Goal: Use online tool/utility: Utilize a website feature to perform a specific function

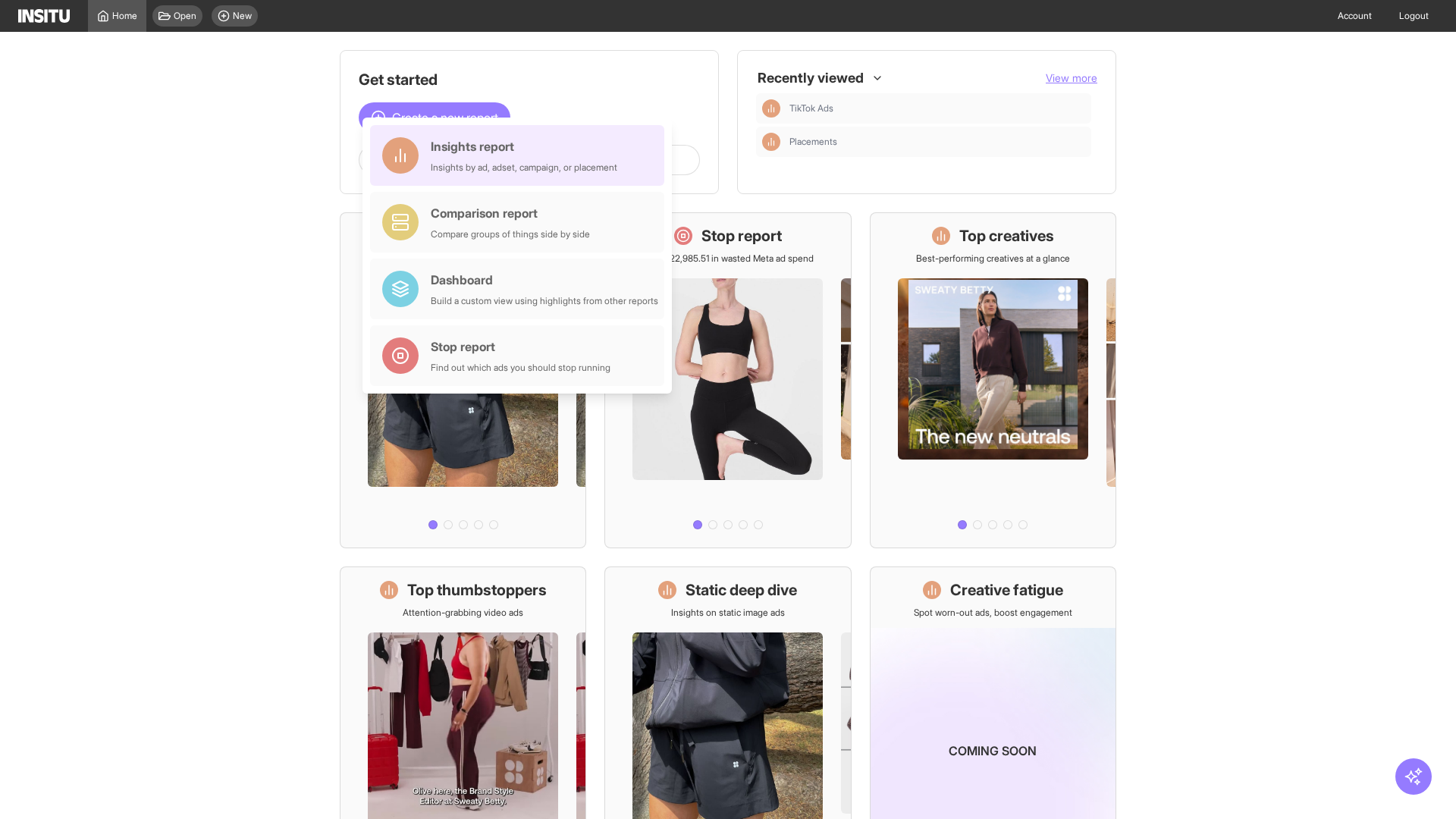
click at [521, 155] on div "Insights report Insights by ad, adset, campaign, or placement" at bounding box center [523, 155] width 186 height 36
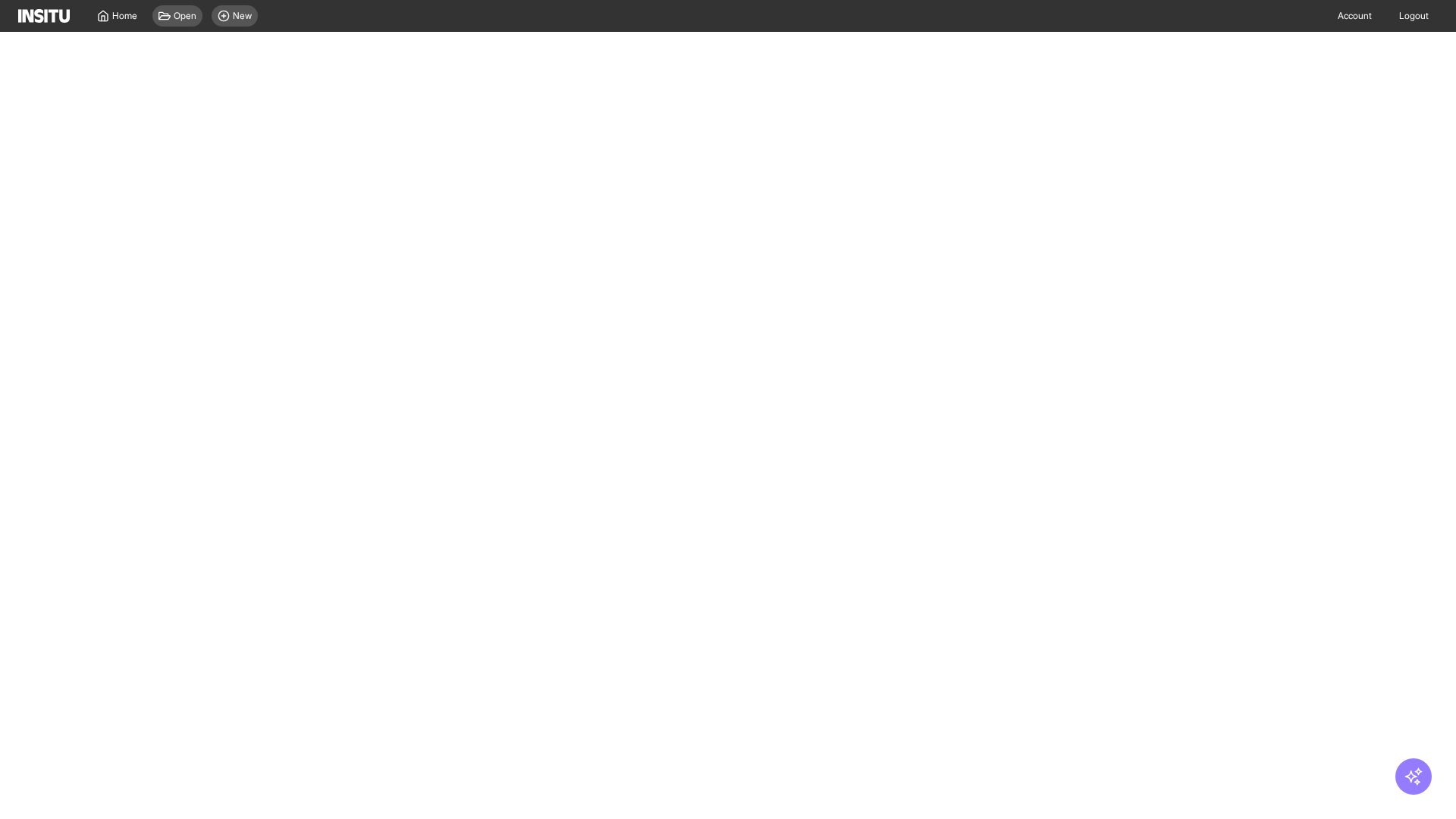
select select "**"
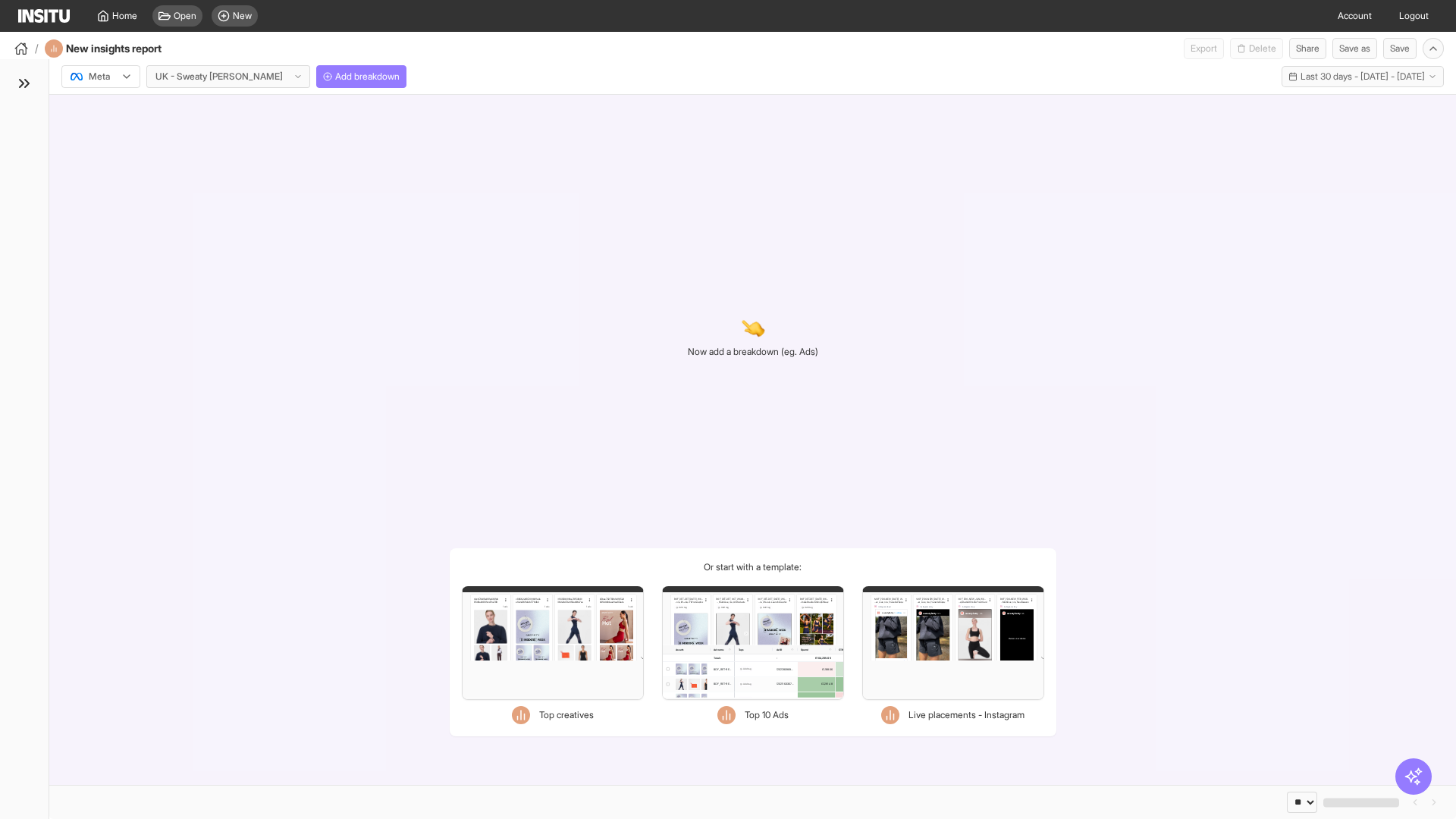
click at [101, 76] on div at bounding box center [91, 76] width 43 height 15
click at [100, 109] on span "Meta" at bounding box center [99, 108] width 20 height 13
click at [335, 76] on span "Add breakdown" at bounding box center [367, 76] width 65 height 12
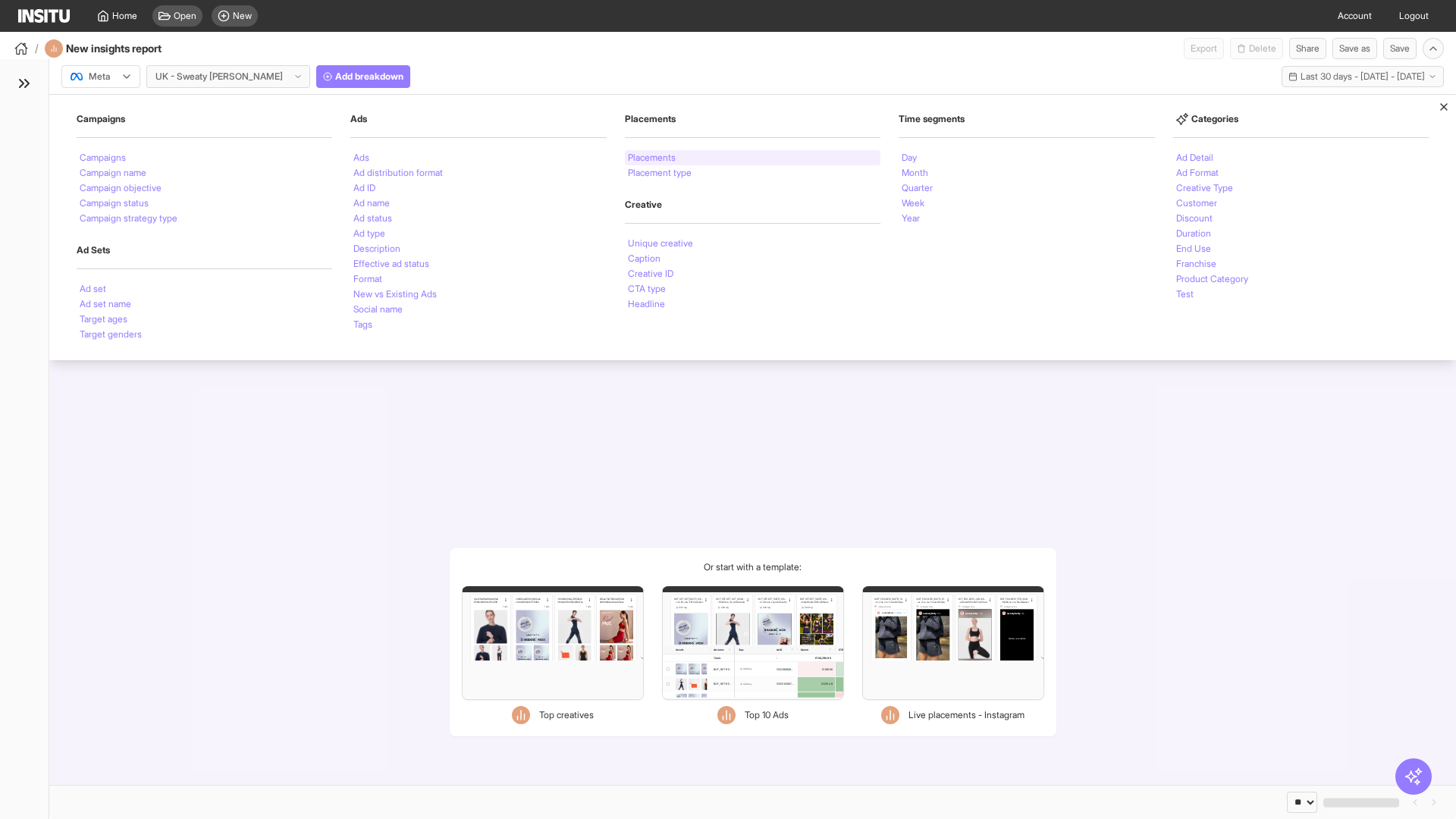
click at [653, 158] on li "Placements" at bounding box center [652, 158] width 48 height 9
